Goal: Transaction & Acquisition: Purchase product/service

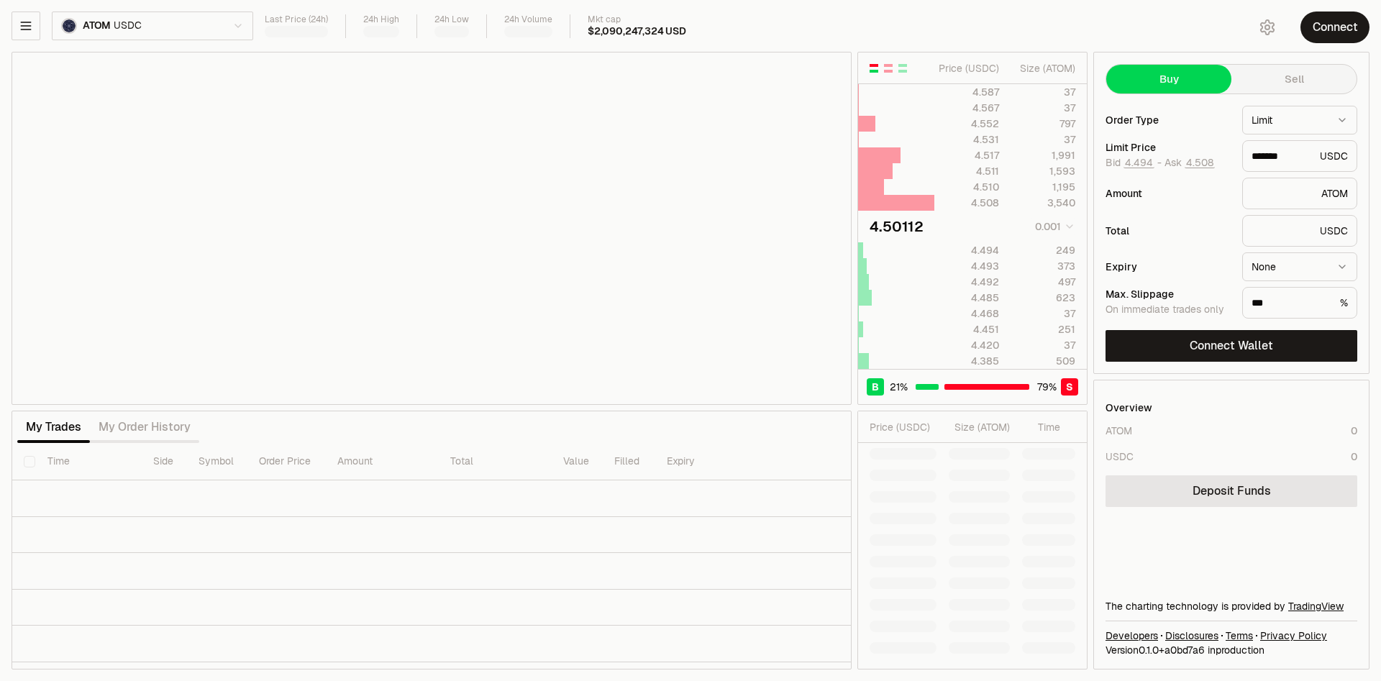
click at [192, 21] on html "Neutron Balance Earn Bridge Orderbook Stake Ecosystem Governance Documentation …" at bounding box center [690, 340] width 1381 height 681
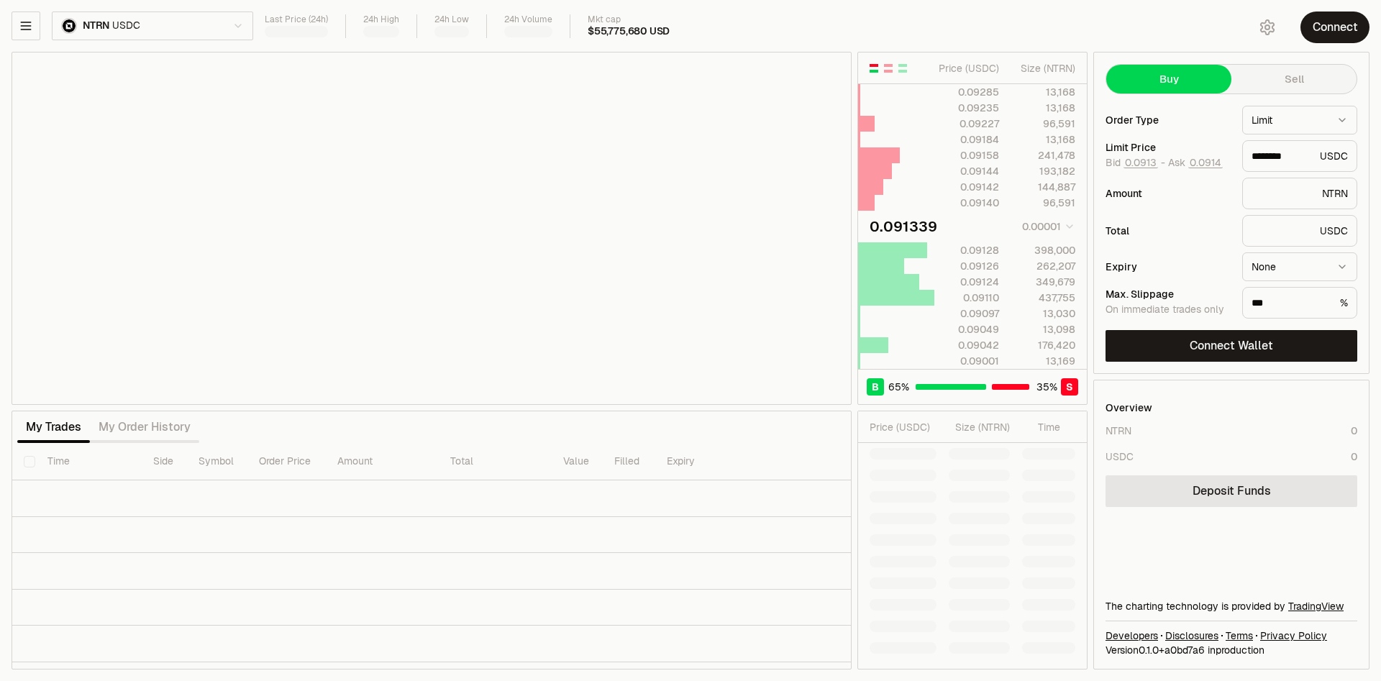
click at [220, 29] on html "Neutron Balance Earn Bridge Orderbook Stake Ecosystem Governance Documentation …" at bounding box center [690, 340] width 1381 height 681
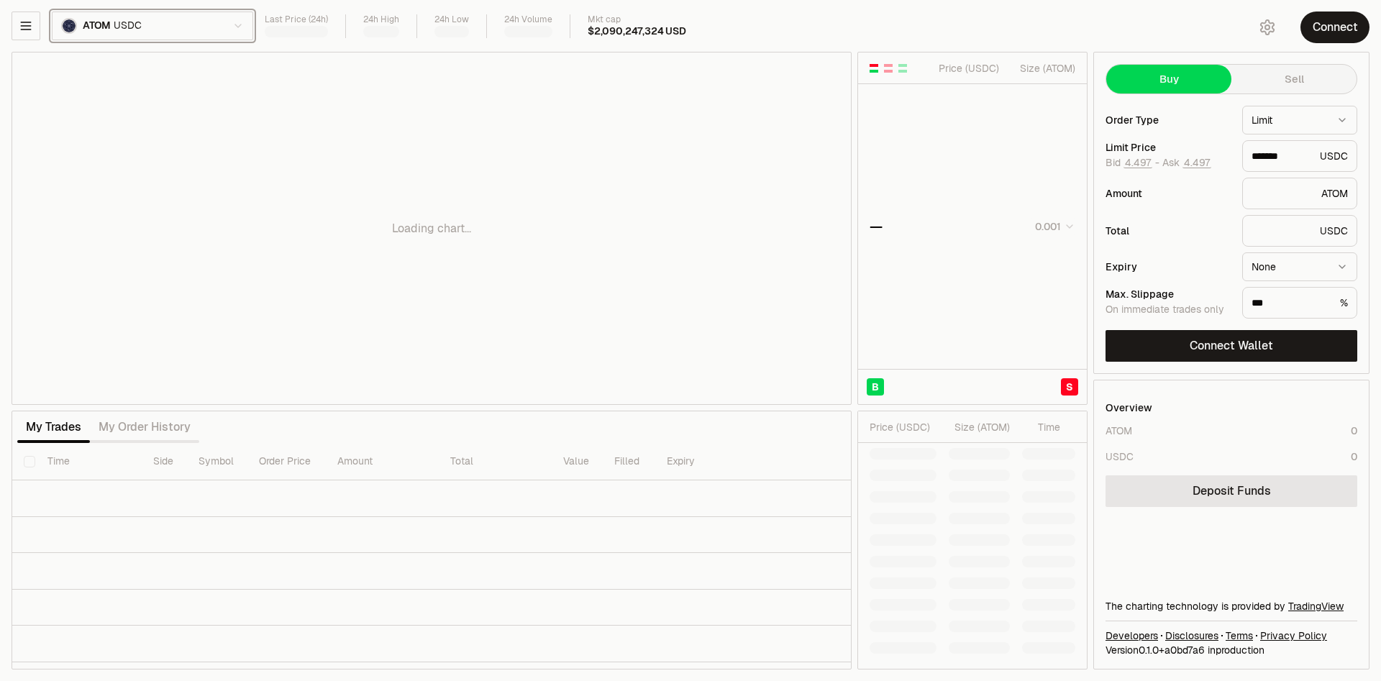
type input "*******"
